Goal: Complete application form: Complete application form

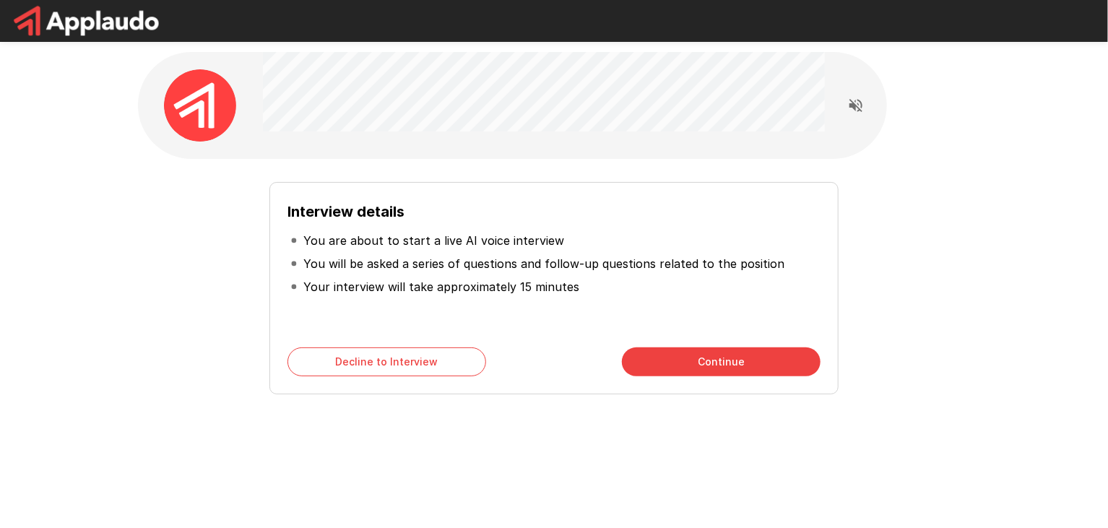
click at [1005, 306] on div "Interview details You are about to start a live AI voice interview You will be …" at bounding box center [554, 258] width 1108 height 516
click at [299, 20] on div at bounding box center [554, 21] width 1108 height 42
click at [717, 363] on button "Continue" at bounding box center [721, 361] width 199 height 29
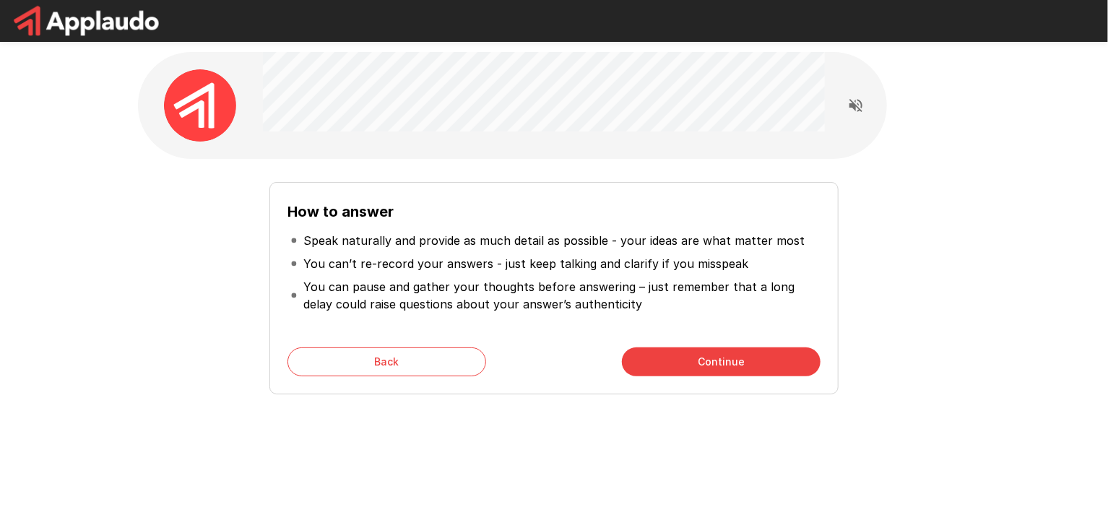
click at [717, 364] on button "Continue" at bounding box center [721, 361] width 199 height 29
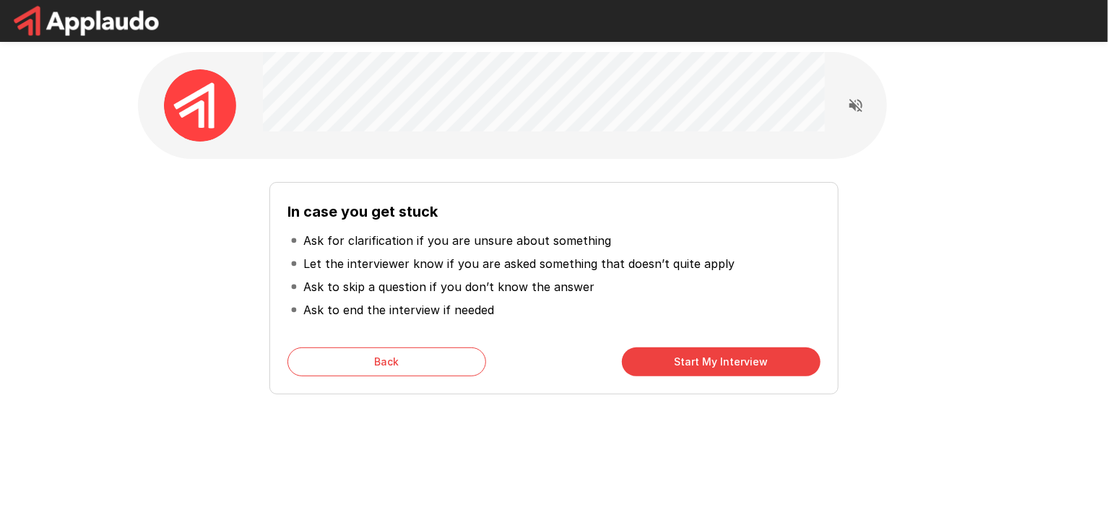
click at [717, 364] on button "Start My Interview" at bounding box center [721, 361] width 199 height 29
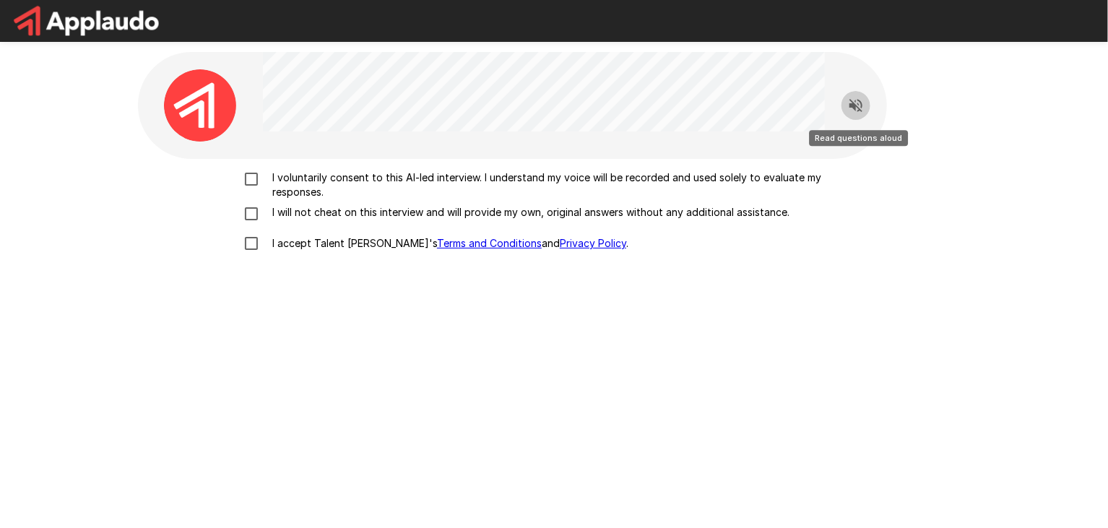
click at [860, 103] on icon "Read questions aloud" at bounding box center [855, 105] width 13 height 13
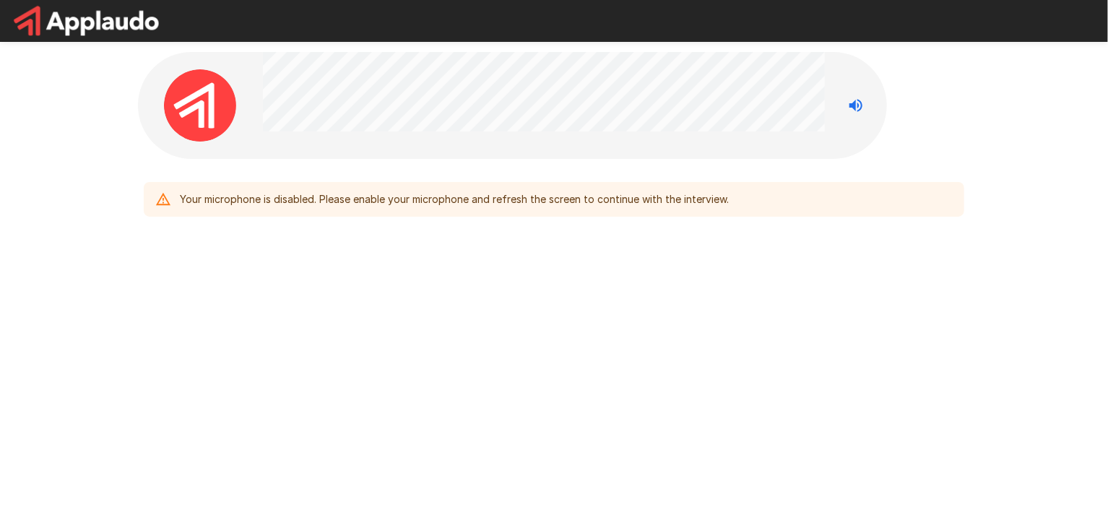
click at [492, 205] on div "Your microphone is disabled. Please enable your microphone and refresh the scre…" at bounding box center [454, 199] width 549 height 26
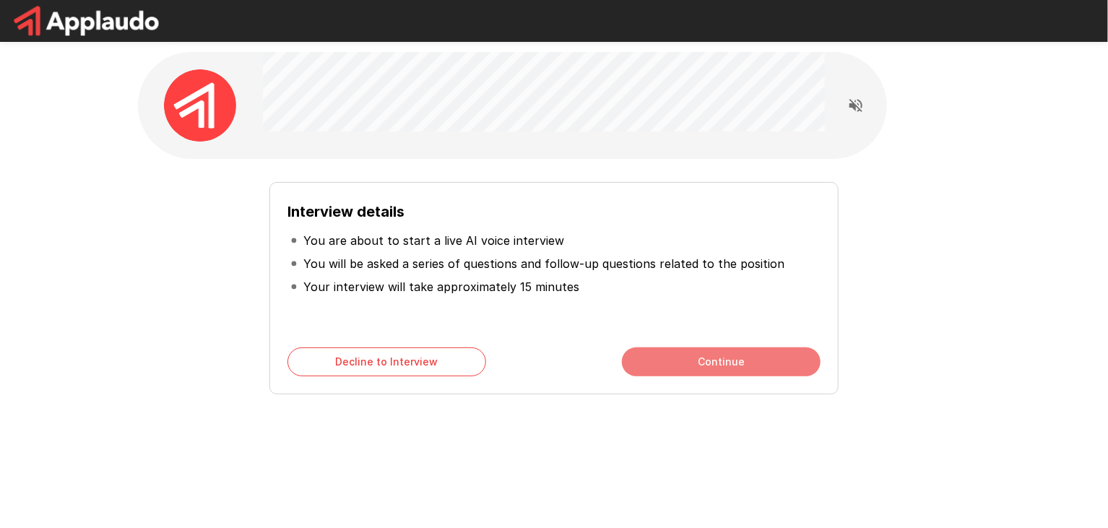
click at [713, 364] on button "Continue" at bounding box center [721, 361] width 199 height 29
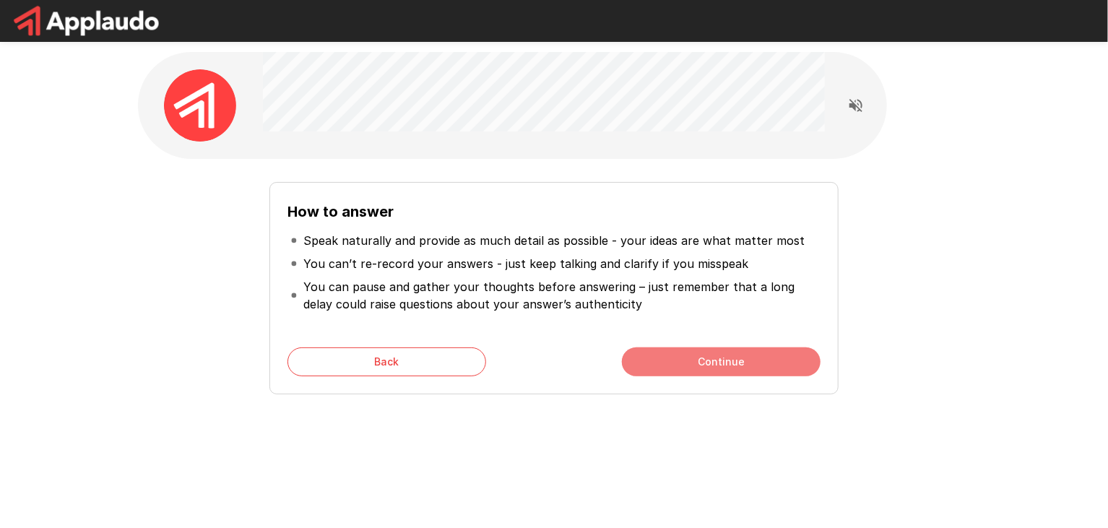
click at [724, 350] on button "Continue" at bounding box center [721, 361] width 199 height 29
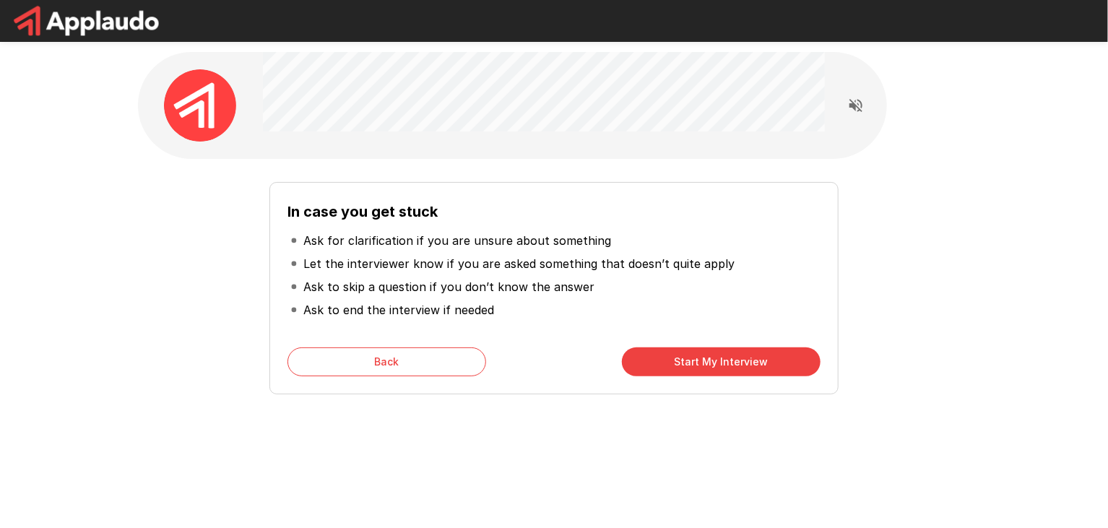
click at [724, 358] on button "Start My Interview" at bounding box center [721, 361] width 199 height 29
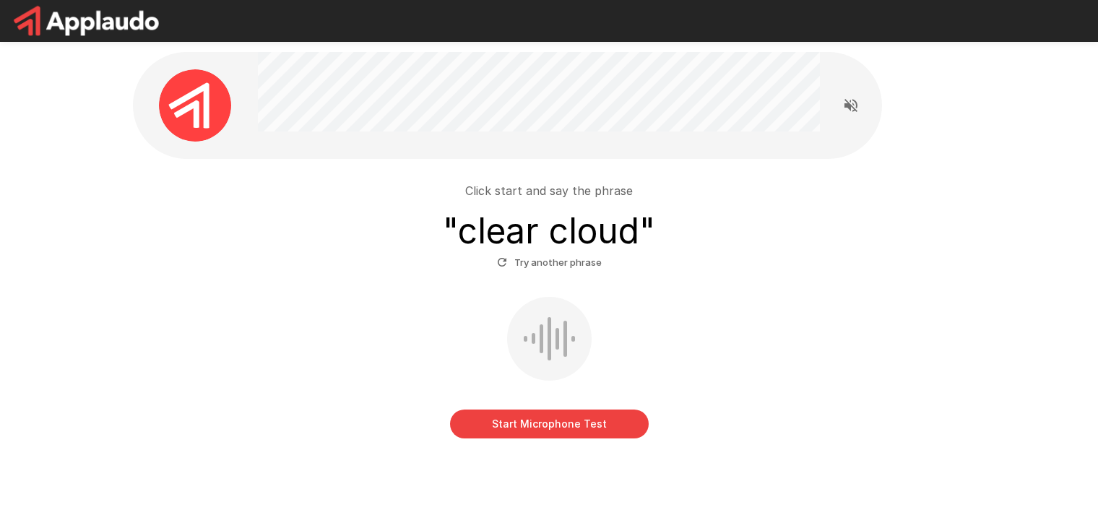
click at [583, 430] on button "Start Microphone Test" at bounding box center [549, 424] width 199 height 29
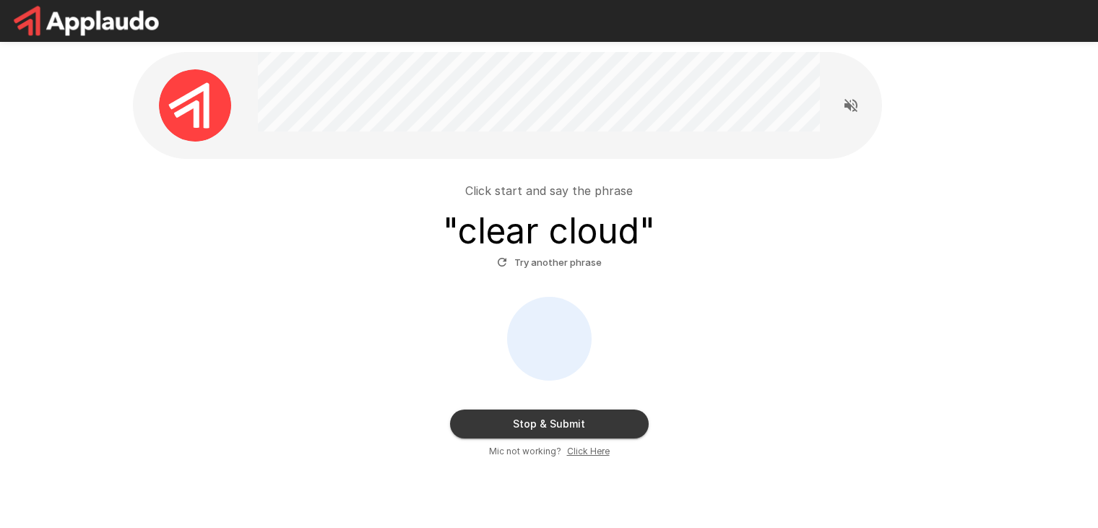
click at [589, 430] on button "Stop & Submit" at bounding box center [549, 424] width 199 height 29
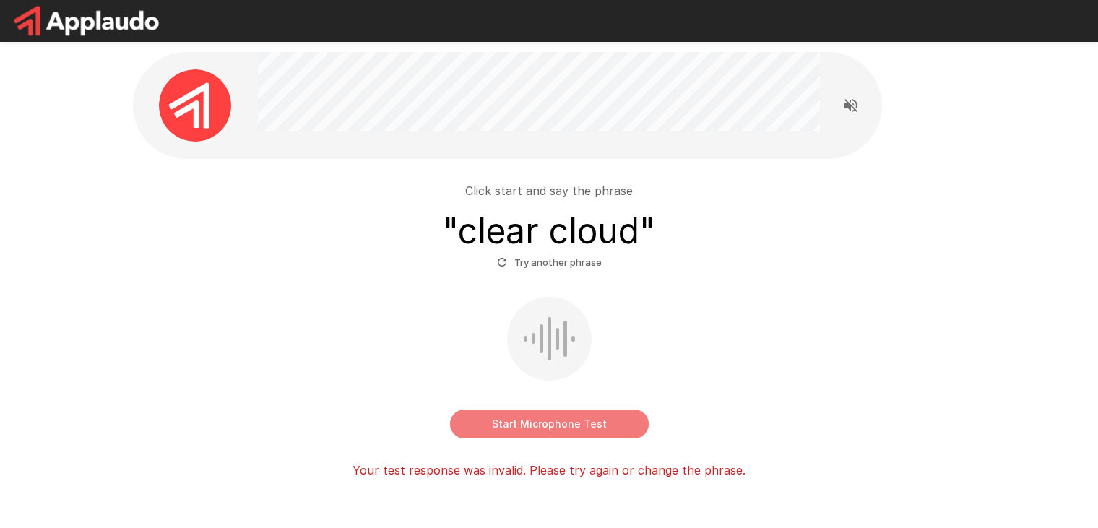
click at [606, 436] on button "Start Microphone Test" at bounding box center [549, 424] width 199 height 29
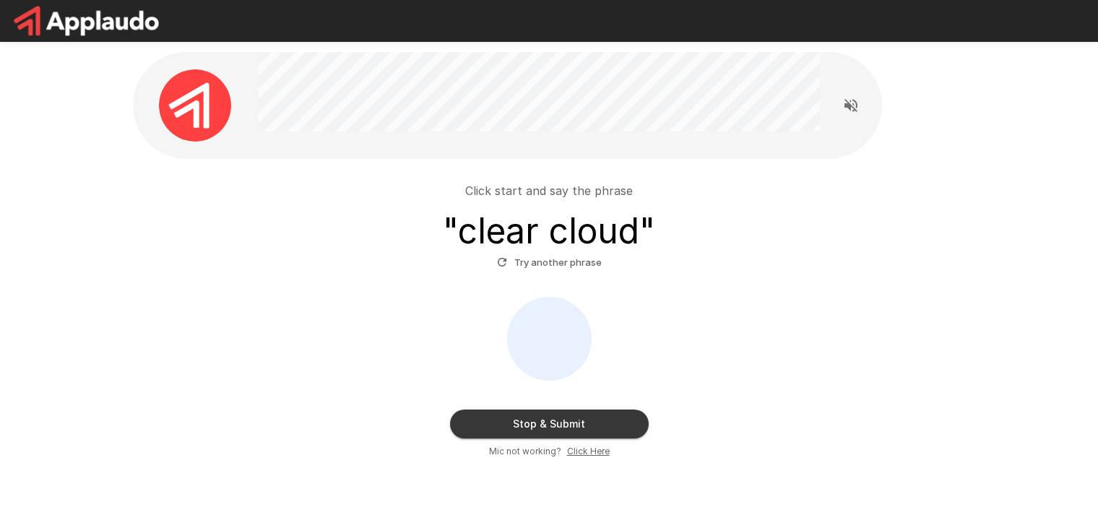
click at [605, 424] on button "Stop & Submit" at bounding box center [549, 424] width 199 height 29
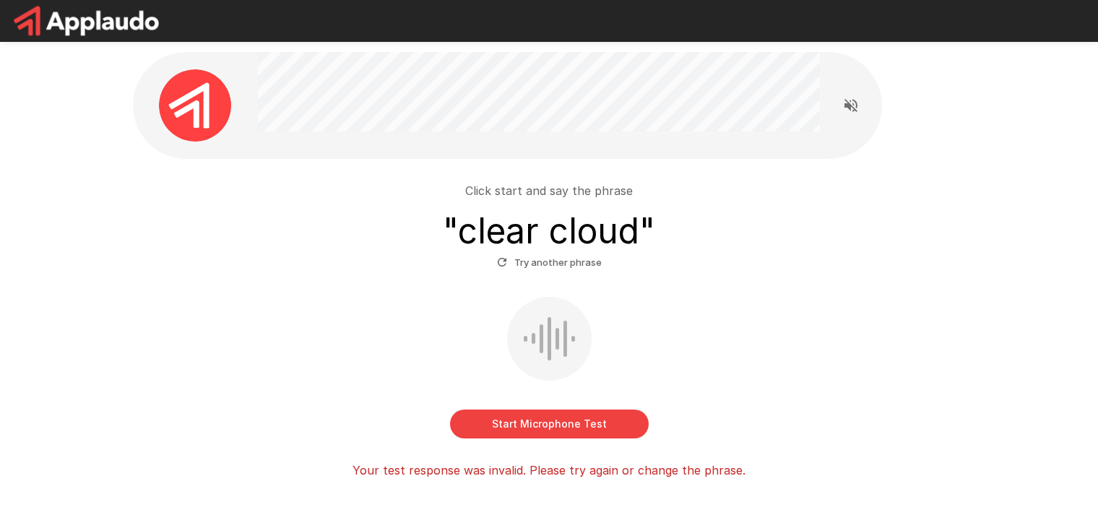
click at [931, 326] on div "Start Microphone Test" at bounding box center [549, 368] width 821 height 142
drag, startPoint x: 954, startPoint y: 168, endPoint x: 706, endPoint y: 318, distance: 289.7
click at [706, 321] on div "Start Microphone Test" at bounding box center [549, 368] width 821 height 142
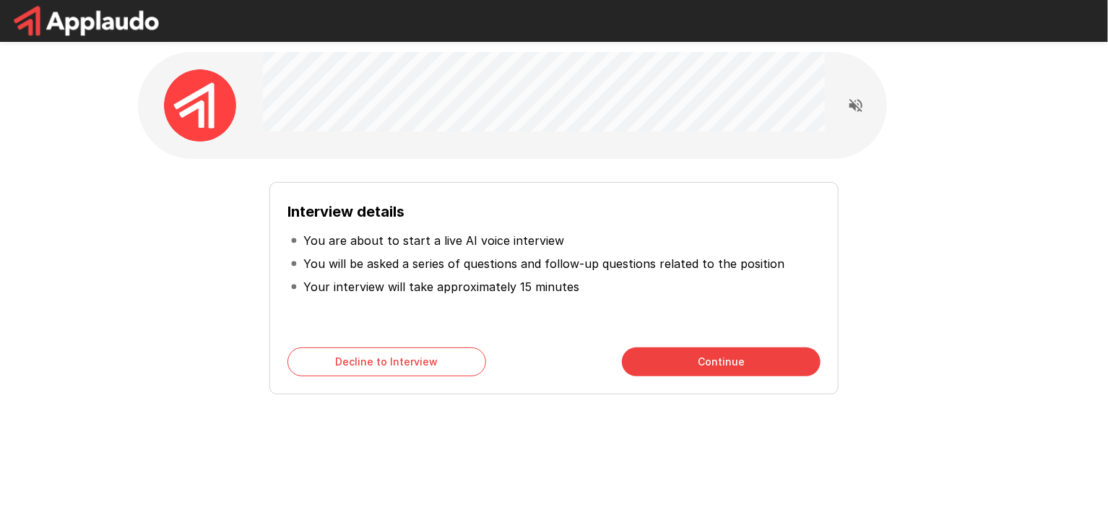
click at [707, 345] on div "Interview details You are about to start a live AI voice interview You will be …" at bounding box center [553, 288] width 569 height 212
click at [715, 355] on button "Continue" at bounding box center [721, 361] width 199 height 29
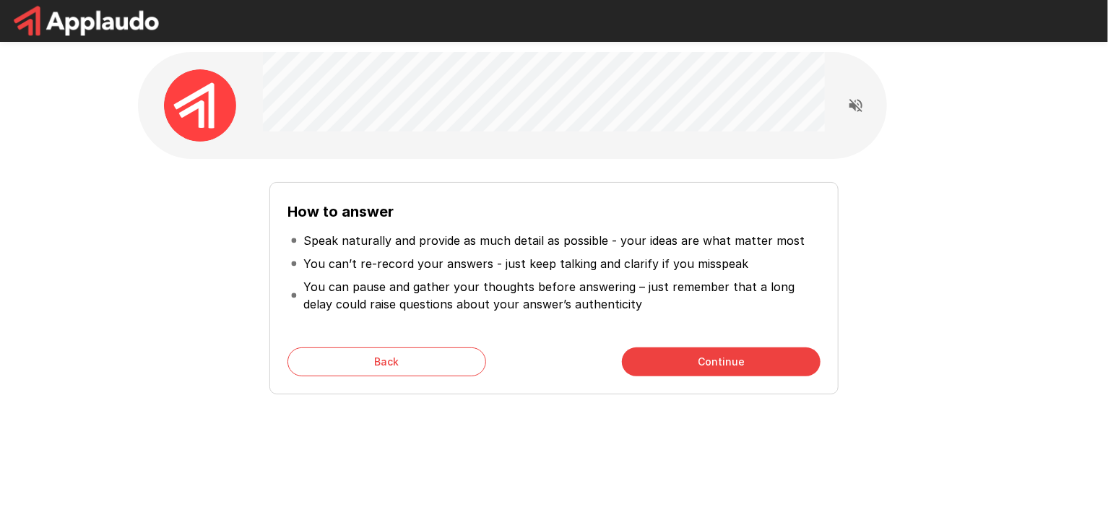
drag, startPoint x: 715, startPoint y: 355, endPoint x: 721, endPoint y: 369, distance: 14.9
click at [721, 369] on button "Continue" at bounding box center [721, 361] width 199 height 29
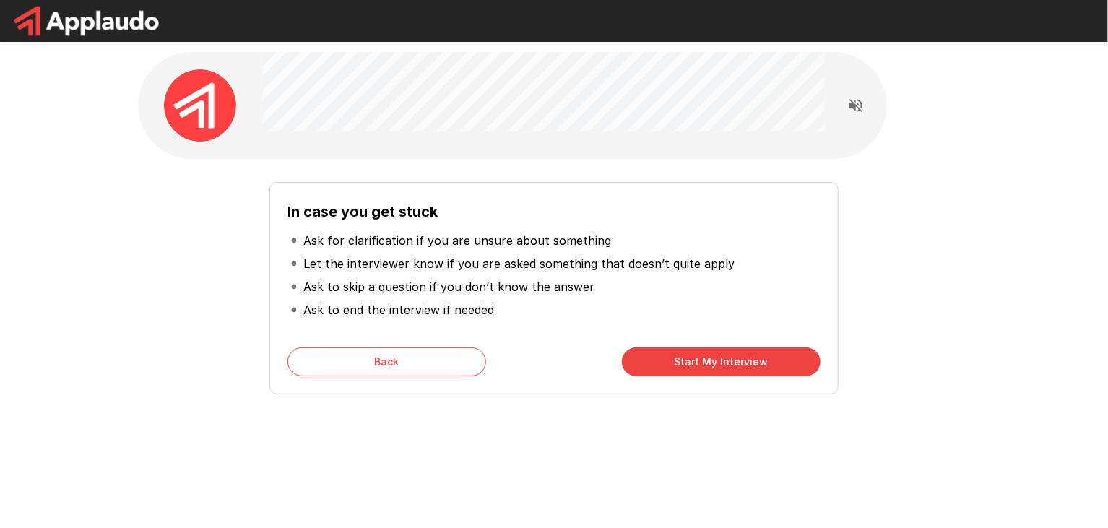
click at [720, 369] on button "Start My Interview" at bounding box center [721, 361] width 199 height 29
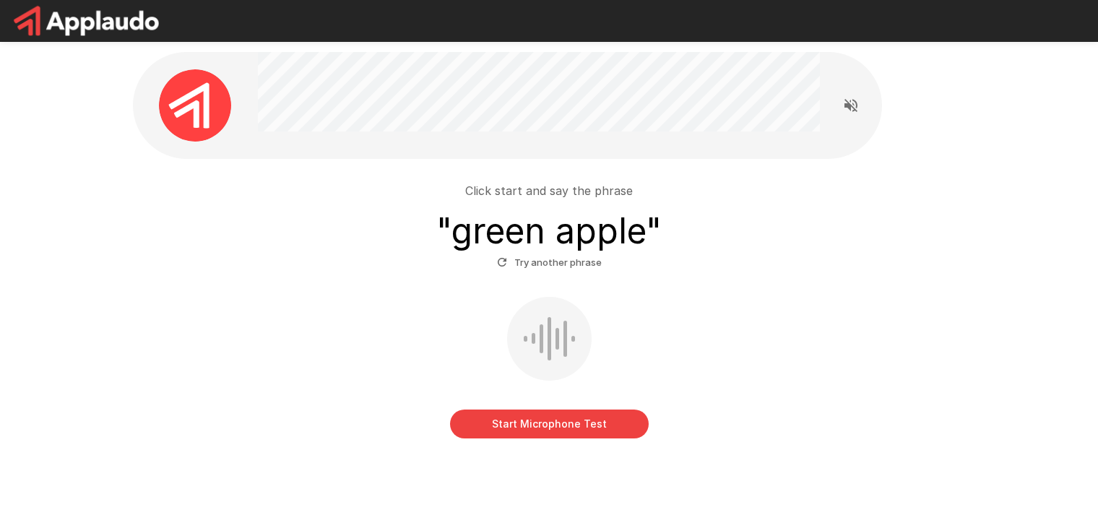
click at [600, 428] on button "Start Microphone Test" at bounding box center [549, 424] width 199 height 29
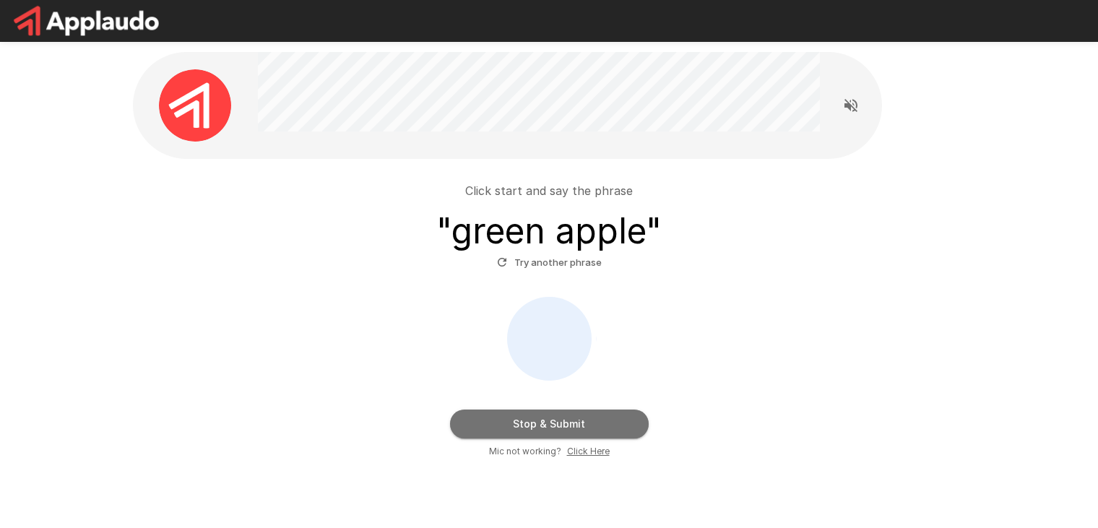
click at [605, 427] on button "Stop & Submit" at bounding box center [549, 424] width 199 height 29
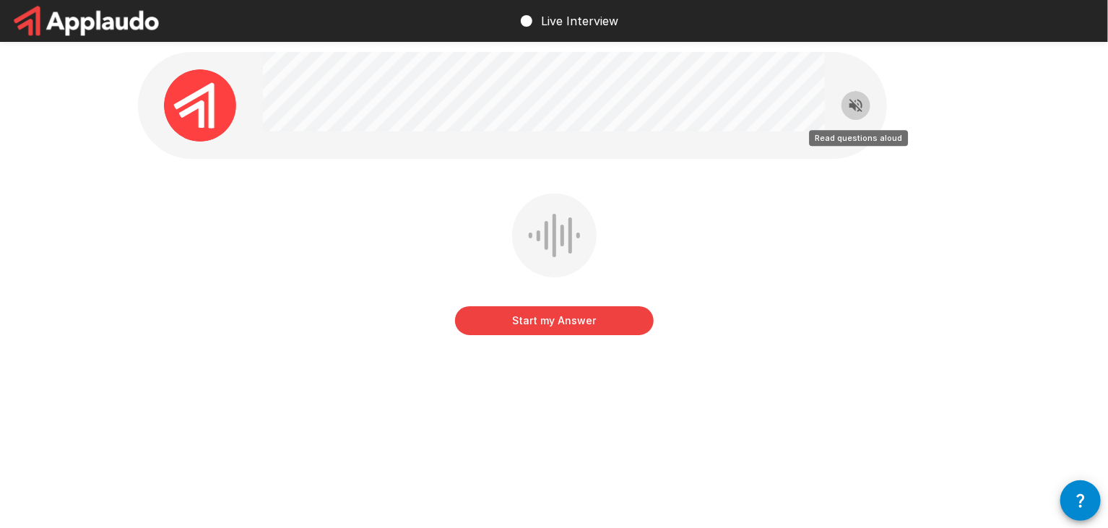
click at [850, 105] on icon "Read questions aloud" at bounding box center [855, 105] width 13 height 13
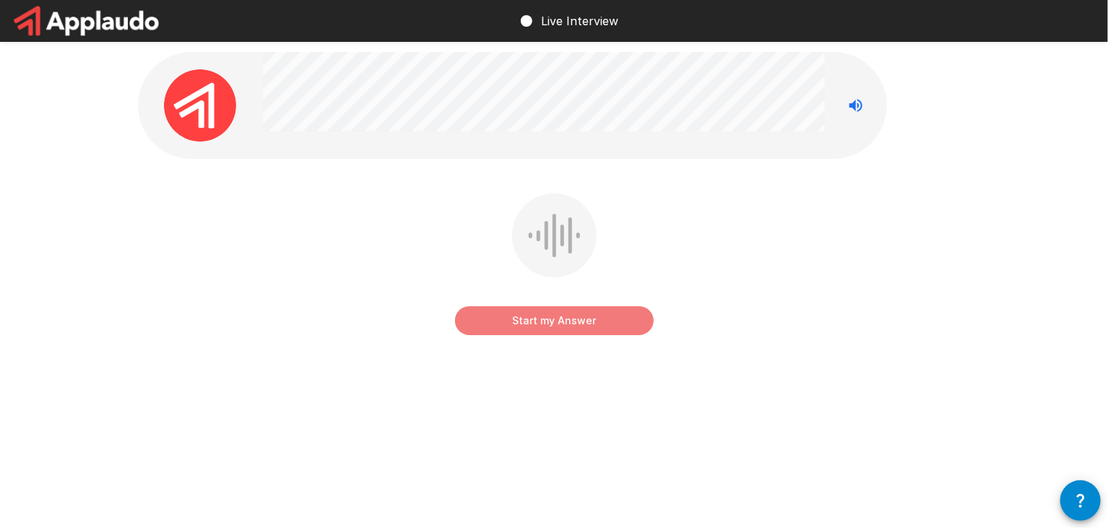
click at [598, 315] on button "Start my Answer" at bounding box center [554, 320] width 199 height 29
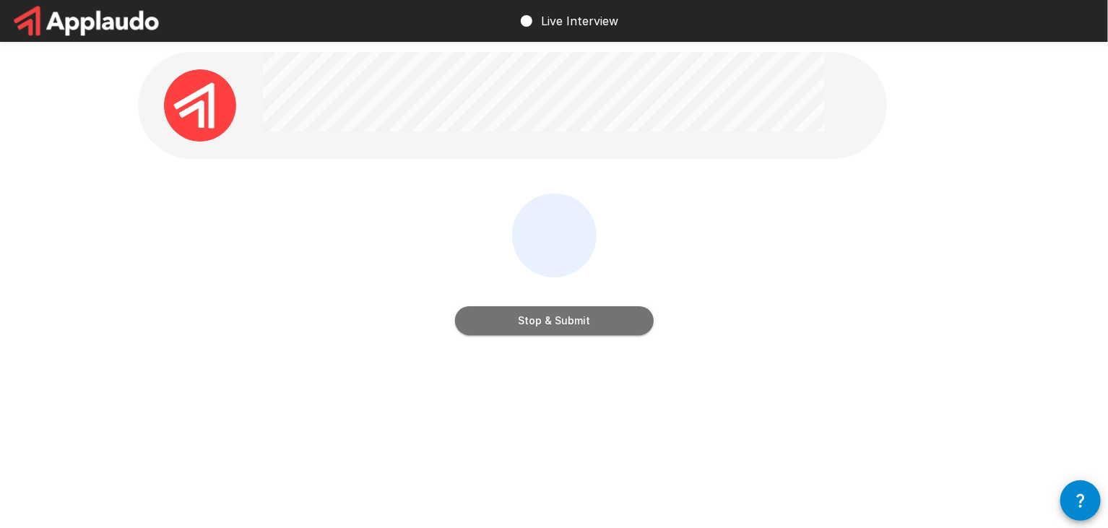
click at [632, 324] on button "Stop & Submit" at bounding box center [554, 320] width 199 height 29
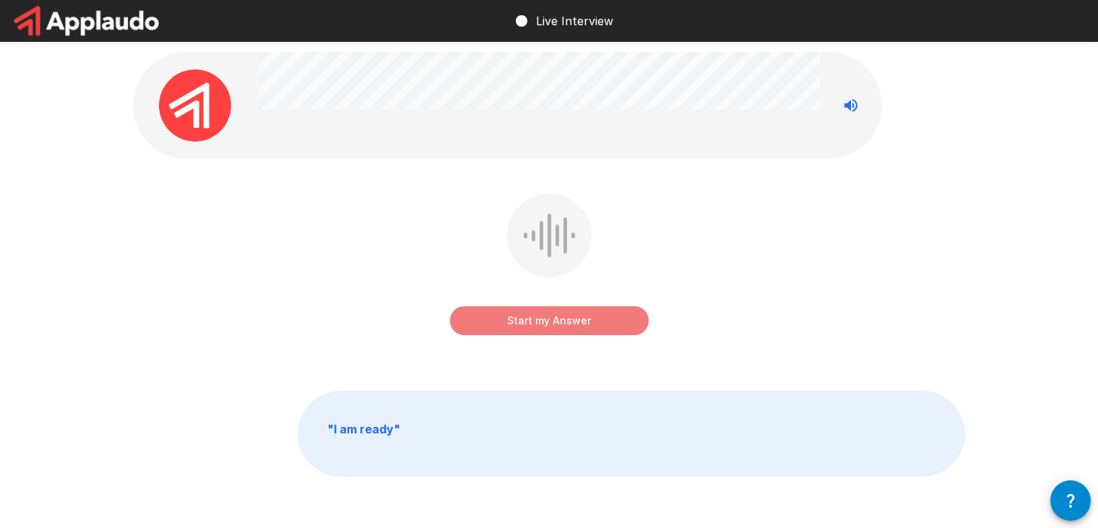
click at [614, 324] on button "Start my Answer" at bounding box center [549, 320] width 199 height 29
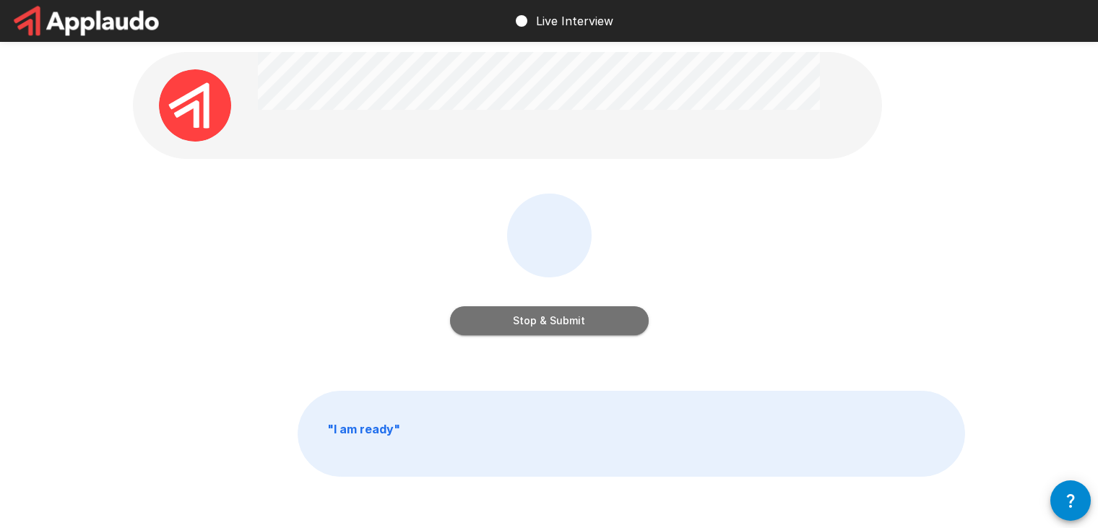
click at [630, 314] on button "Stop & Submit" at bounding box center [549, 320] width 199 height 29
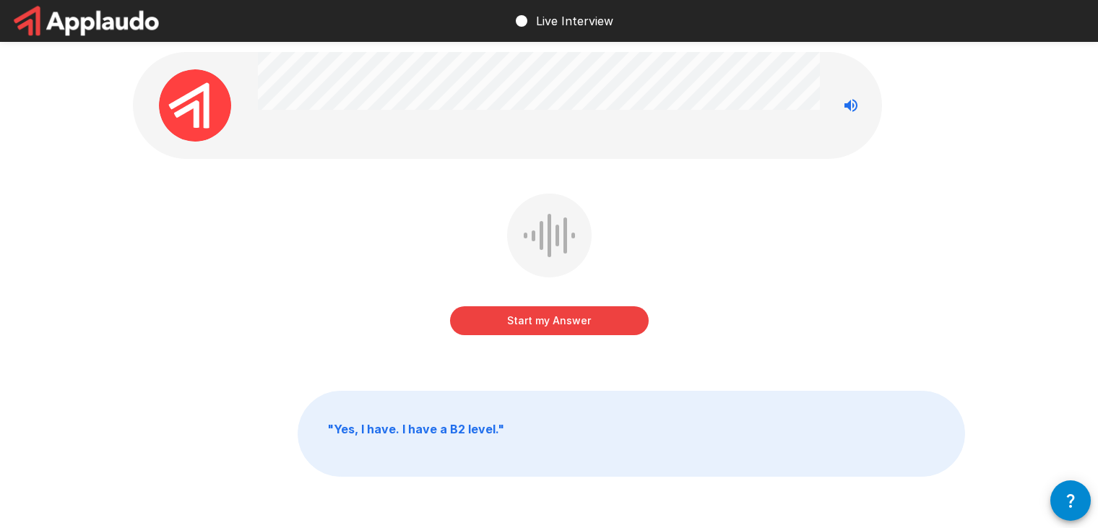
click at [601, 326] on button "Start my Answer" at bounding box center [549, 320] width 199 height 29
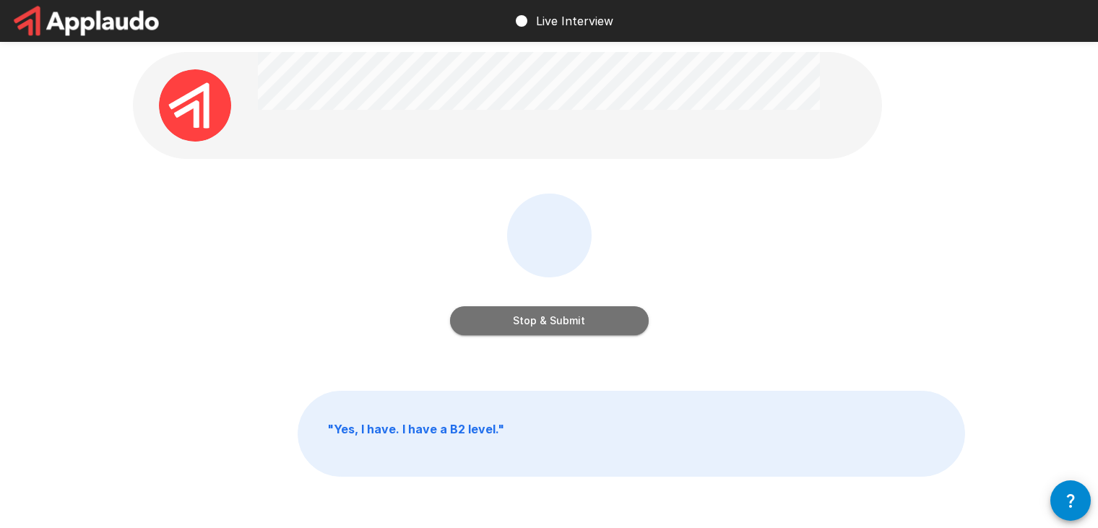
click at [601, 326] on button "Stop & Submit" at bounding box center [549, 320] width 199 height 29
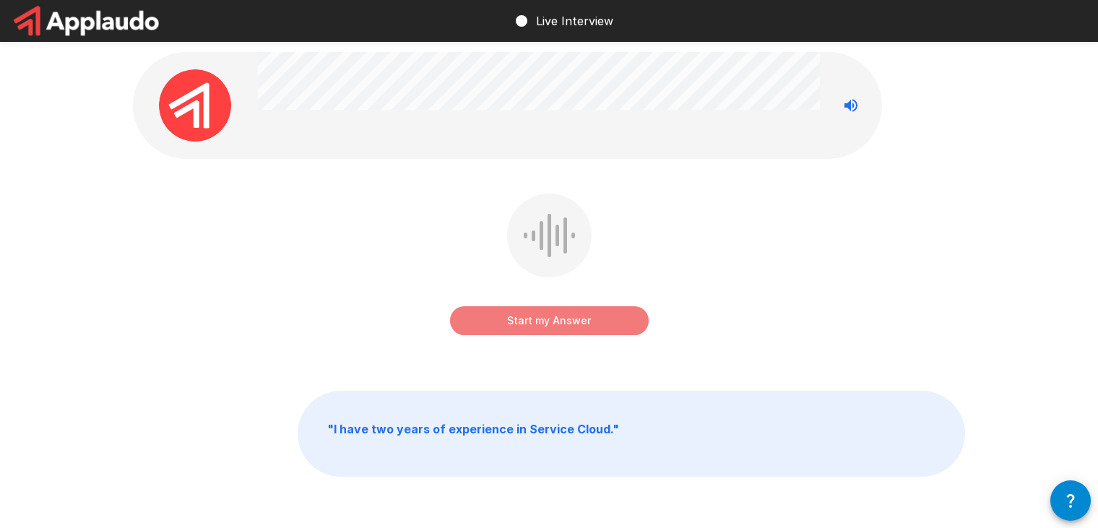
click at [601, 326] on button "Start my Answer" at bounding box center [549, 320] width 199 height 29
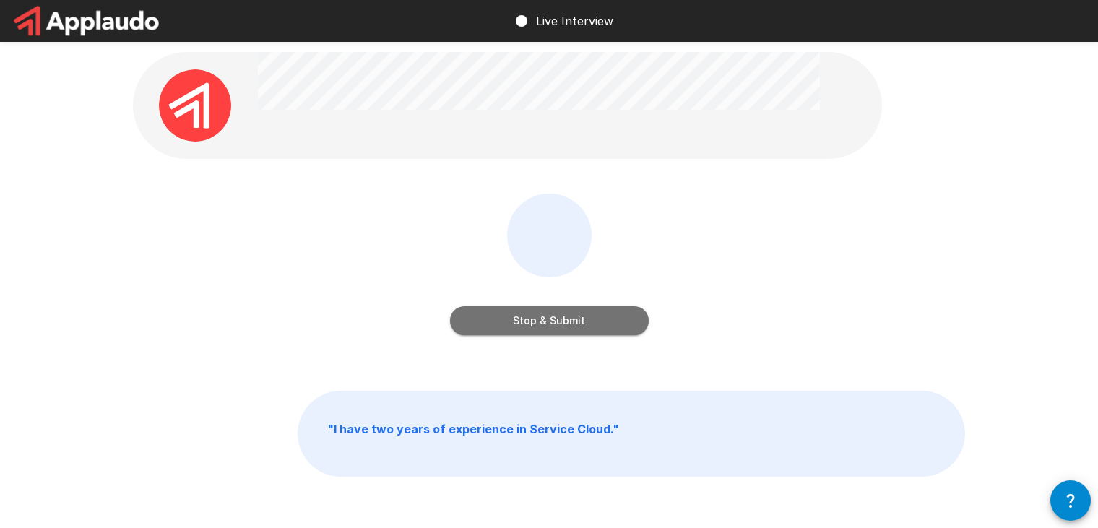
click at [581, 315] on button "Stop & Submit" at bounding box center [549, 320] width 199 height 29
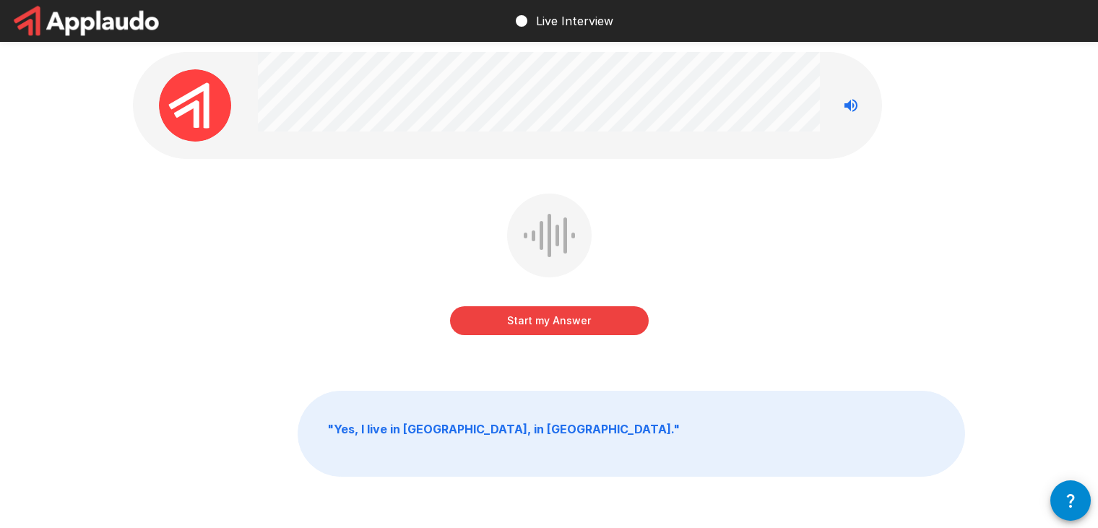
click at [589, 322] on button "Start my Answer" at bounding box center [549, 320] width 199 height 29
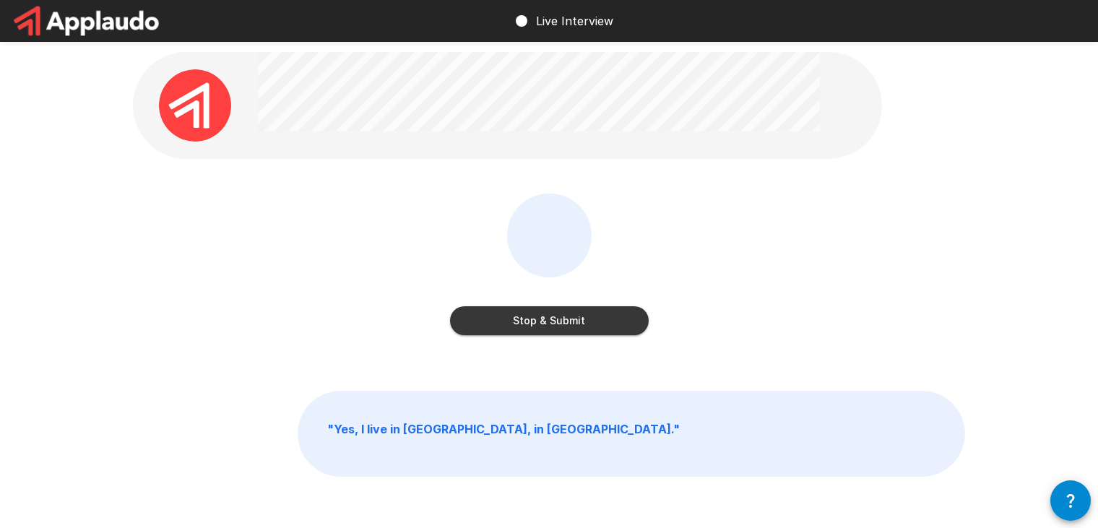
click at [589, 322] on button "Stop & Submit" at bounding box center [549, 320] width 199 height 29
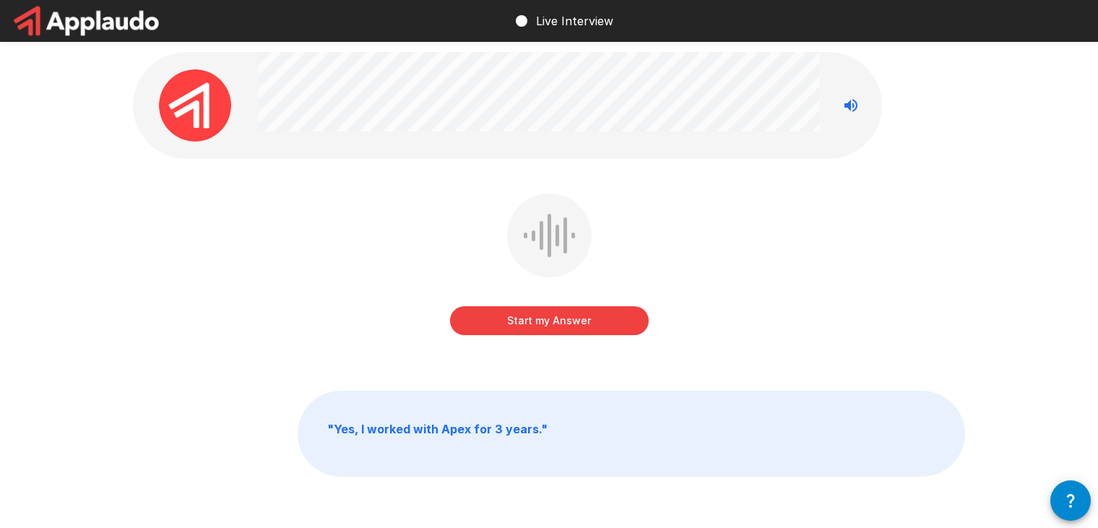
click at [599, 322] on button "Start my Answer" at bounding box center [549, 320] width 199 height 29
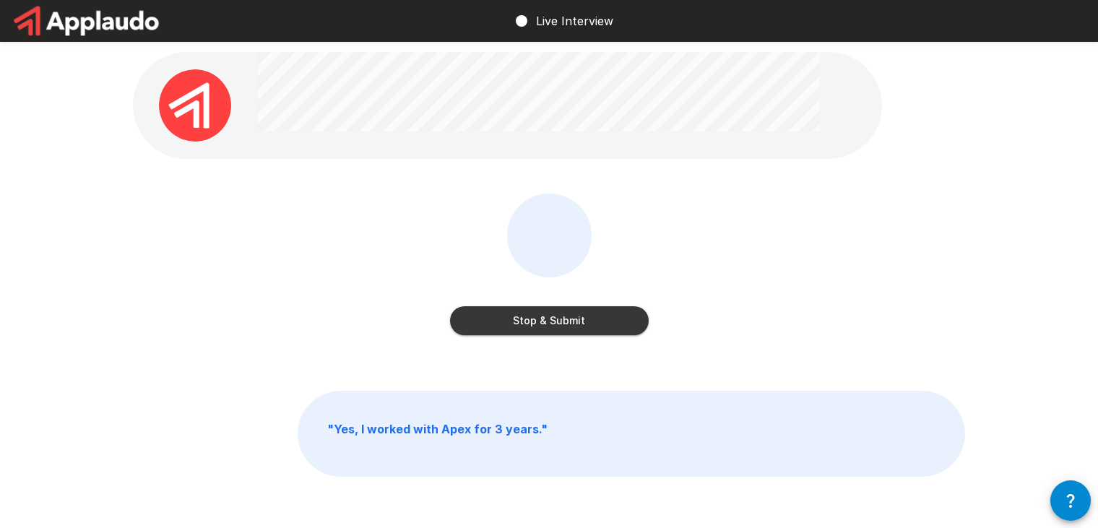
click at [599, 322] on button "Stop & Submit" at bounding box center [549, 320] width 199 height 29
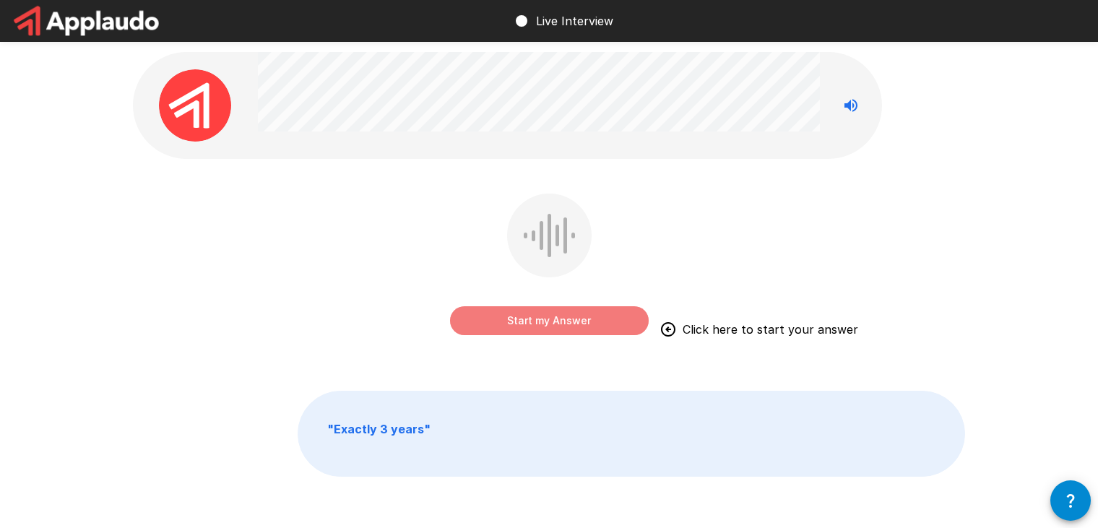
click at [551, 319] on button "Start my Answer" at bounding box center [549, 320] width 199 height 29
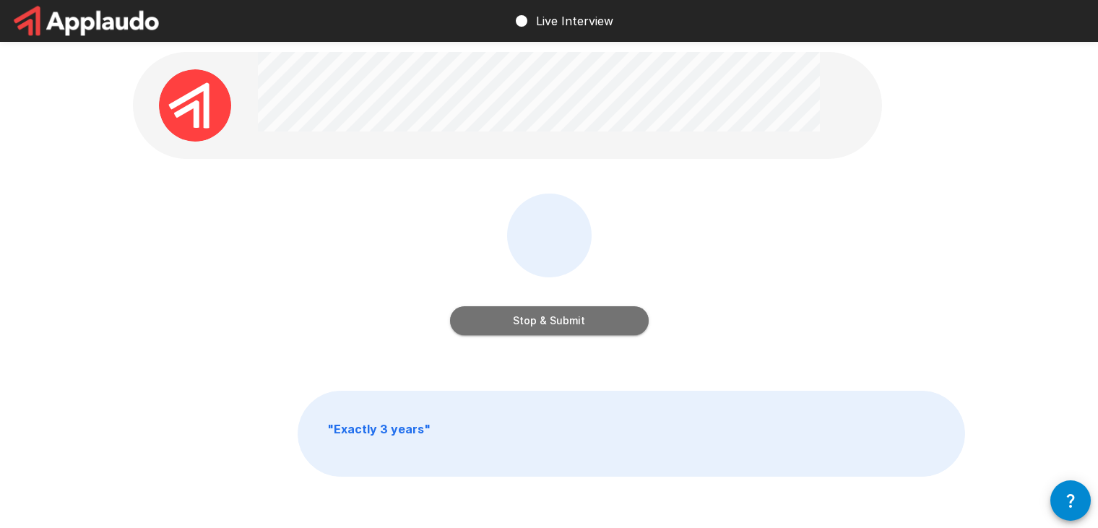
click at [551, 319] on button "Stop & Submit" at bounding box center [549, 320] width 199 height 29
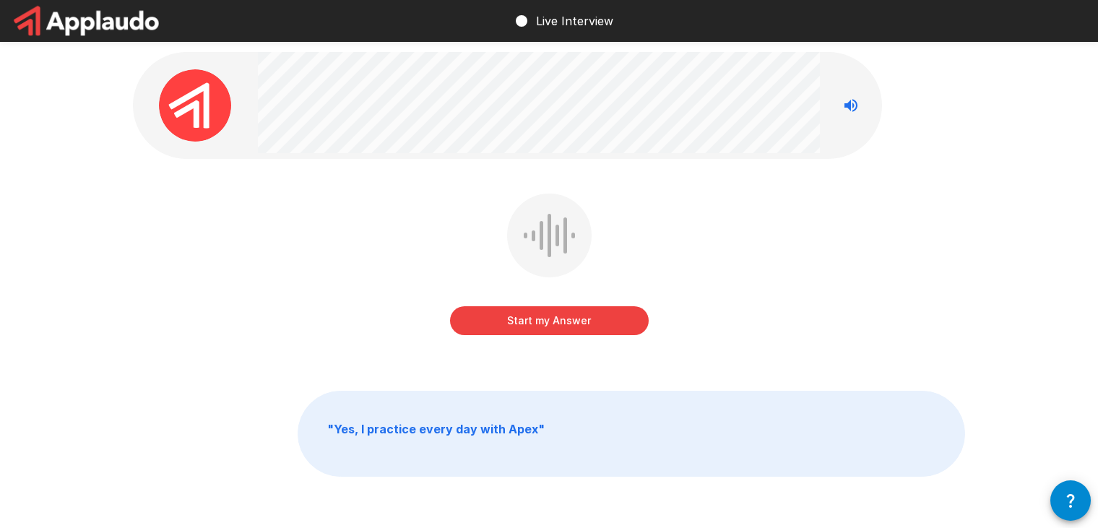
click at [551, 319] on button "Start my Answer" at bounding box center [549, 320] width 199 height 29
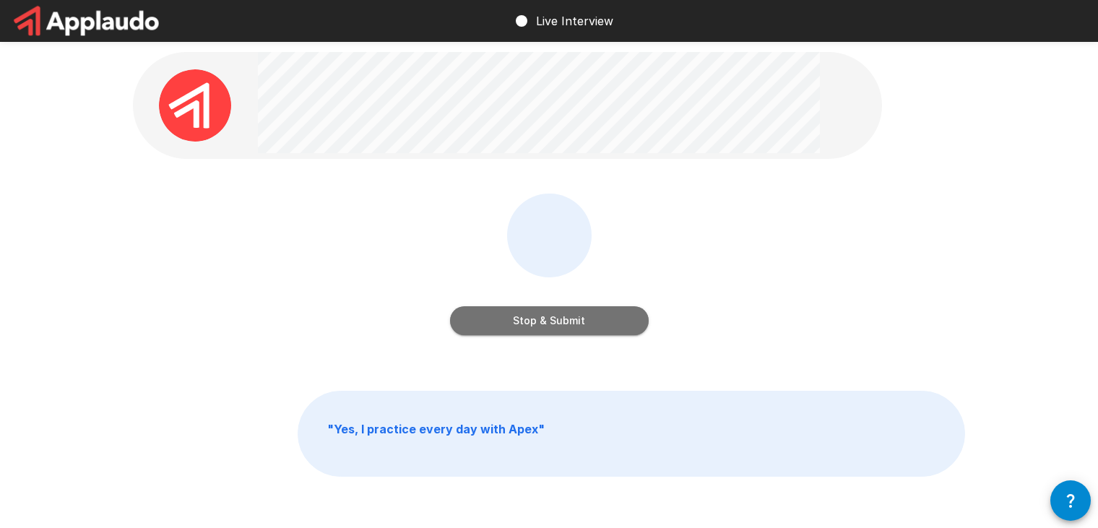
click at [551, 319] on button "Stop & Submit" at bounding box center [549, 320] width 199 height 29
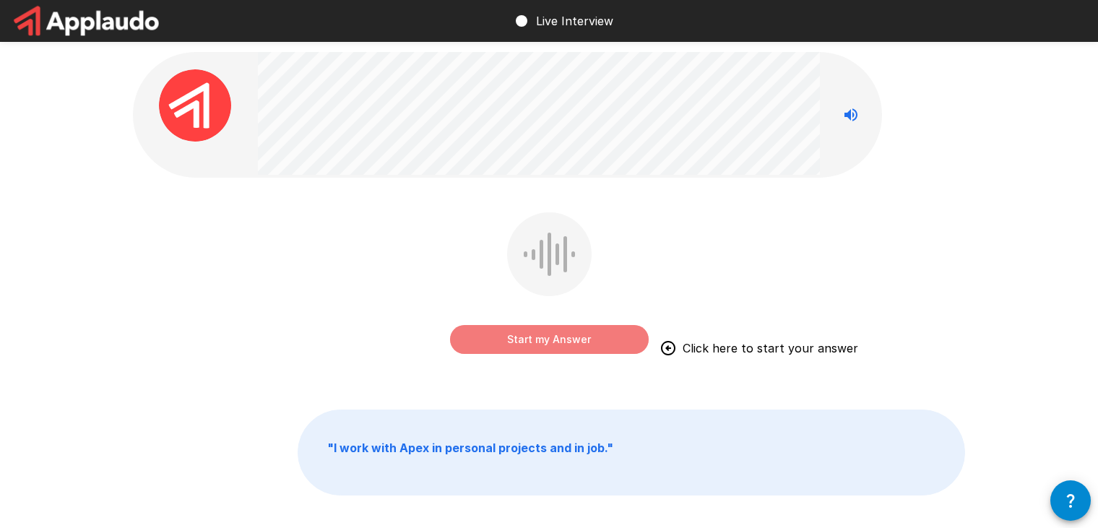
click at [578, 349] on button "Start my Answer" at bounding box center [549, 339] width 199 height 29
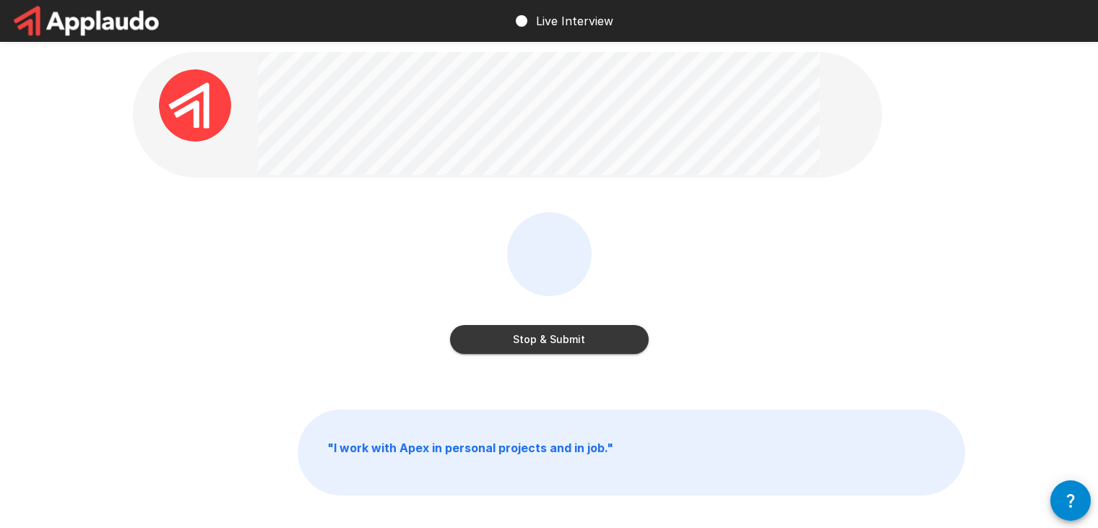
click at [549, 342] on button "Stop & Submit" at bounding box center [549, 339] width 199 height 29
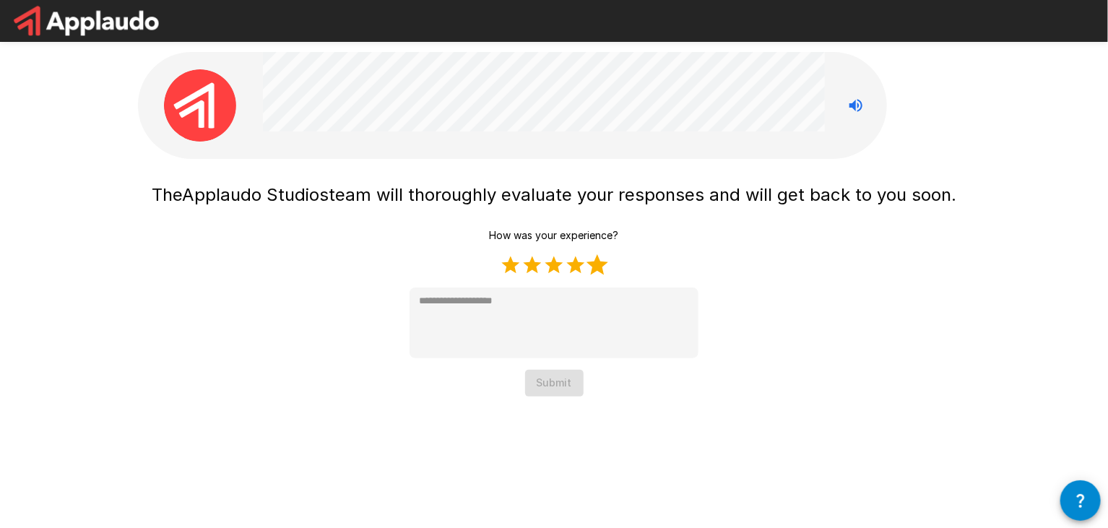
click at [599, 266] on label "5 Stars" at bounding box center [598, 265] width 22 height 22
type textarea "*"
click at [548, 388] on button "Submit" at bounding box center [554, 383] width 59 height 27
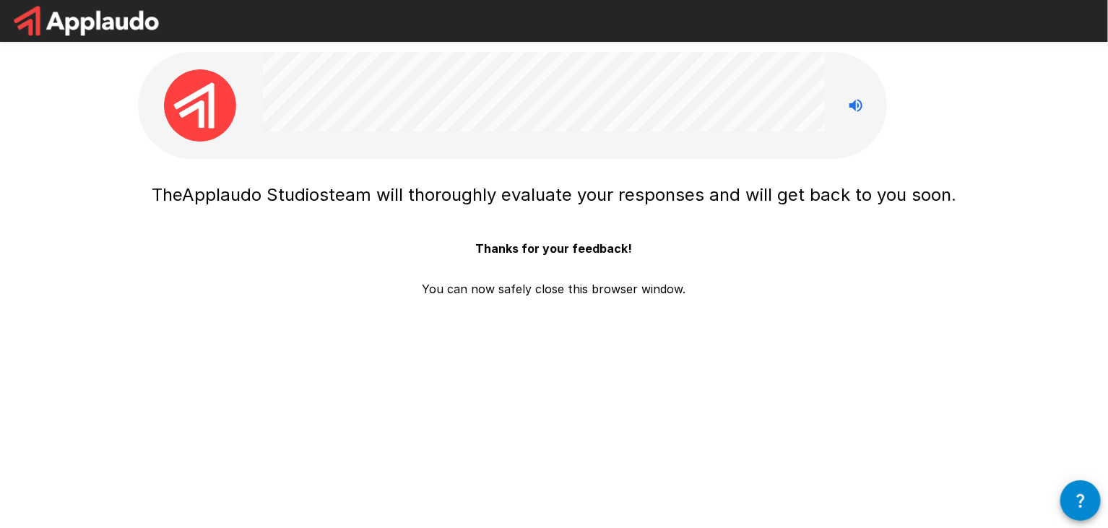
click at [540, 300] on div "The Applaudo Studios team will thoroughly evaluate your responses and will get …" at bounding box center [554, 257] width 832 height 163
click at [540, 281] on p "You can now safely close this browser window." at bounding box center [555, 283] width 264 height 29
click at [540, 261] on div "Thanks for your feedback! You can now safely close this browser window." at bounding box center [555, 259] width 264 height 75
click at [542, 245] on b "Thanks for your feedback!" at bounding box center [554, 248] width 157 height 14
click at [693, 139] on div at bounding box center [544, 105] width 562 height 107
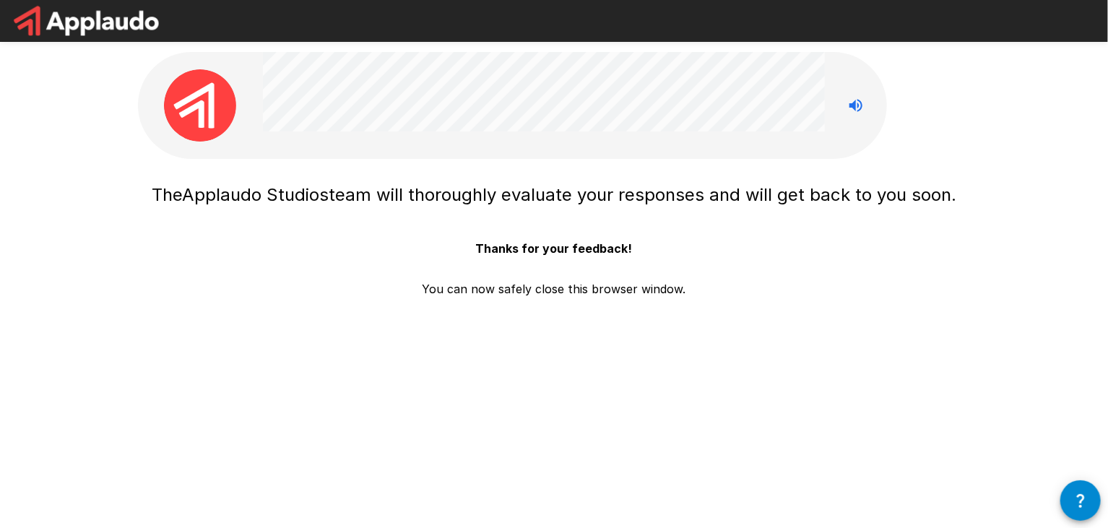
drag, startPoint x: 534, startPoint y: 300, endPoint x: 535, endPoint y: 277, distance: 22.4
click at [533, 290] on div "The Applaudo Studios team will thoroughly evaluate your responses and will get …" at bounding box center [554, 257] width 832 height 163
drag, startPoint x: 548, startPoint y: 274, endPoint x: 560, endPoint y: 285, distance: 16.4
click at [548, 274] on p "You can now safely close this browser window." at bounding box center [555, 283] width 264 height 29
drag, startPoint x: 571, startPoint y: 292, endPoint x: 656, endPoint y: 280, distance: 86.0
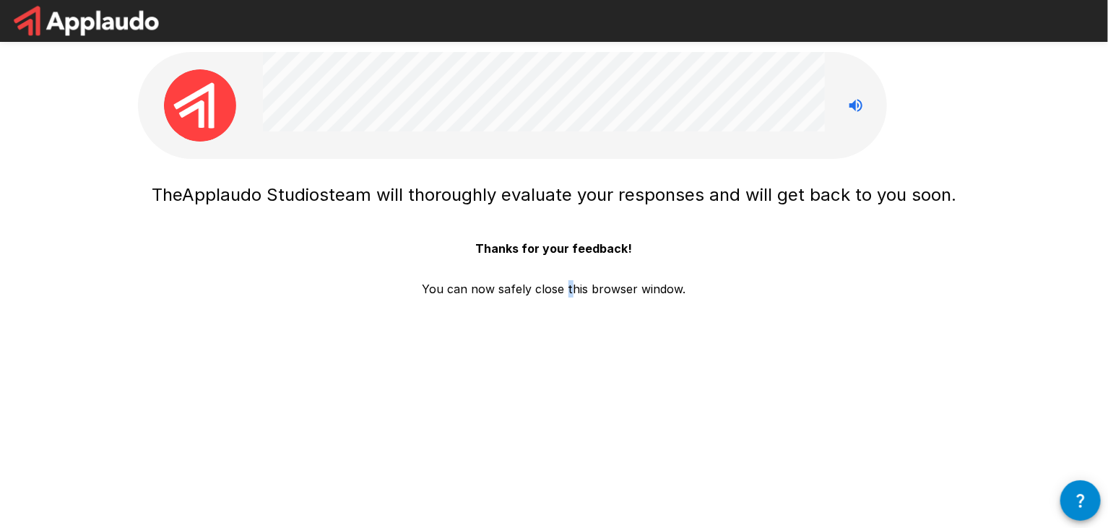
click at [568, 290] on p "You can now safely close this browser window." at bounding box center [555, 283] width 264 height 29
drag, startPoint x: 681, startPoint y: 275, endPoint x: 665, endPoint y: 289, distance: 21.0
click at [676, 280] on p "You can now safely close this browser window." at bounding box center [555, 283] width 264 height 29
